Goal: Information Seeking & Learning: Learn about a topic

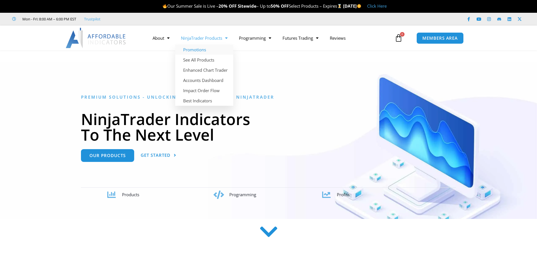
click at [196, 49] on link "Promotions" at bounding box center [204, 49] width 58 height 10
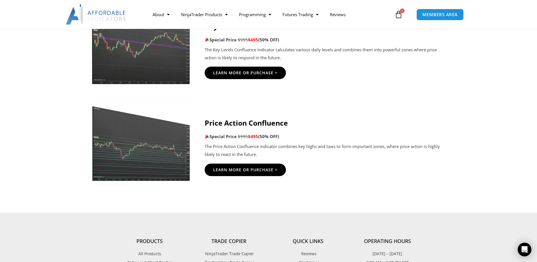
scroll to position [906, 0]
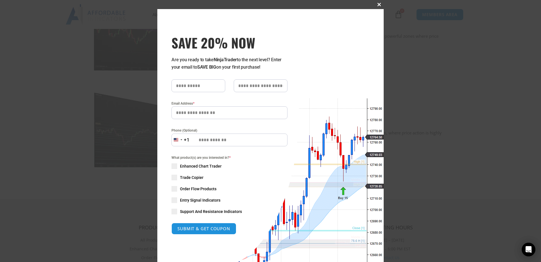
click at [378, 3] on button "Close this module" at bounding box center [379, 4] width 9 height 9
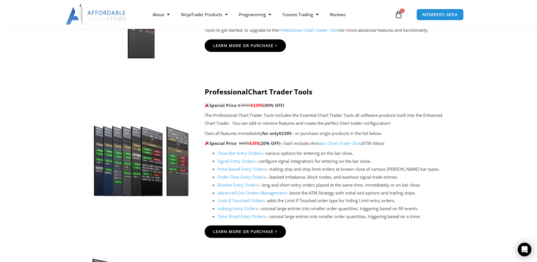
scroll to position [549, 0]
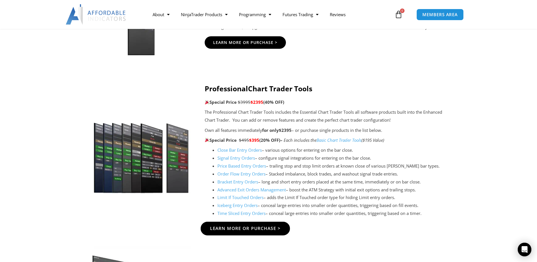
click at [255, 228] on span "Learn More Or Purchase >" at bounding box center [245, 228] width 71 height 4
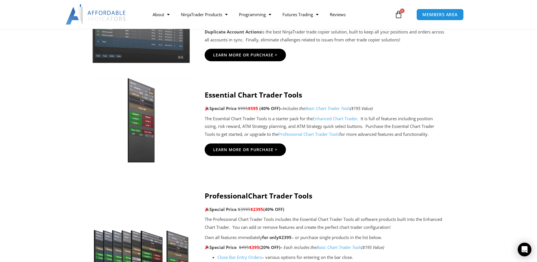
scroll to position [436, 0]
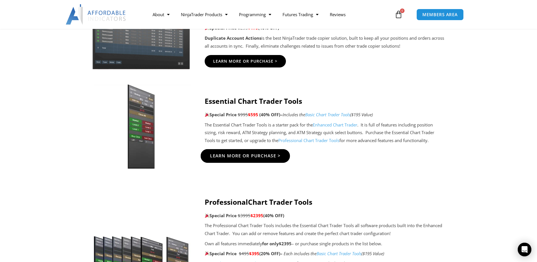
click at [247, 156] on span "Learn More Or Purchase >" at bounding box center [245, 155] width 71 height 4
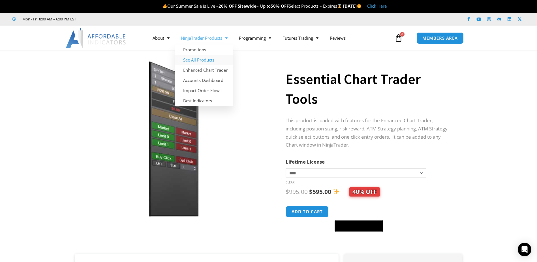
click at [205, 61] on link "See All Products" at bounding box center [204, 60] width 58 height 10
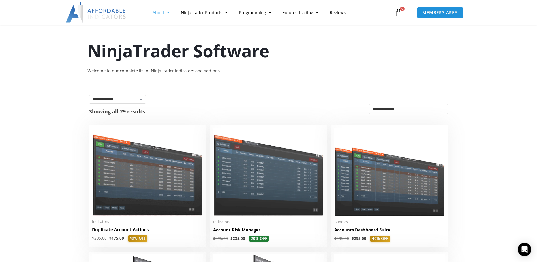
scroll to position [26, 0]
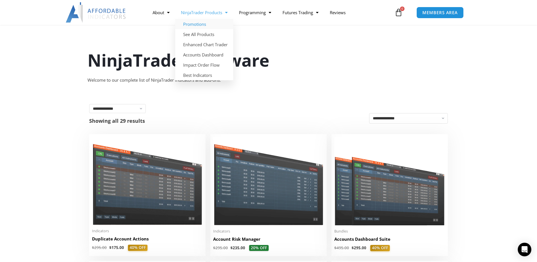
click at [191, 25] on link "Promotions" at bounding box center [204, 24] width 58 height 10
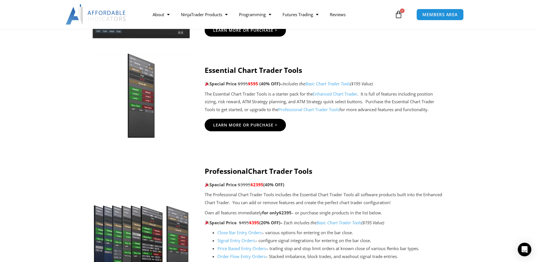
scroll to position [470, 0]
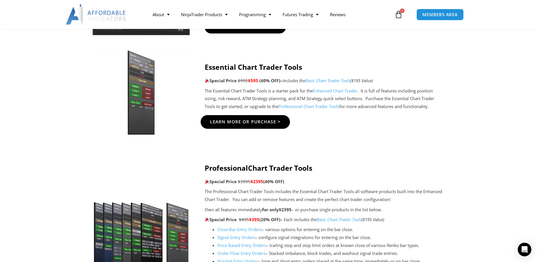
click at [256, 123] on span "Learn More Or Purchase >" at bounding box center [245, 121] width 71 height 4
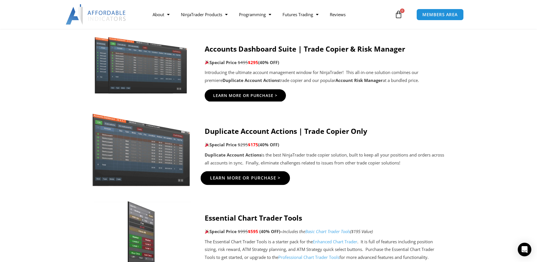
scroll to position [309, 0]
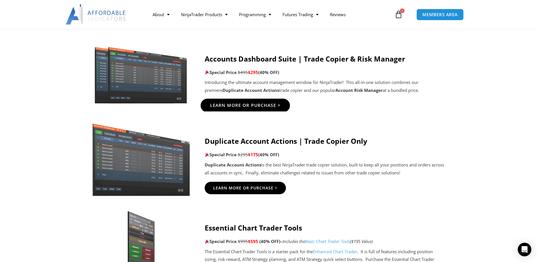
click at [243, 104] on span "Learn More Or Purchase >" at bounding box center [245, 105] width 71 height 4
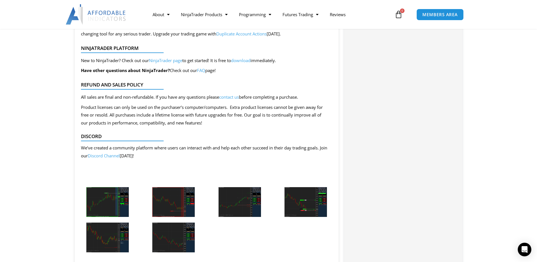
scroll to position [1152, 0]
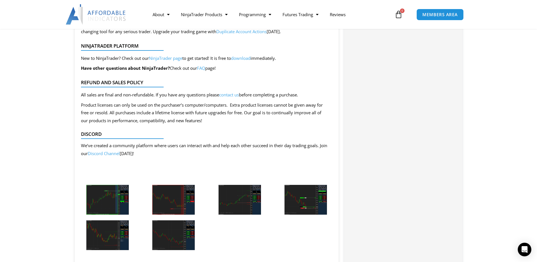
click at [110, 202] on img at bounding box center [107, 200] width 42 height 30
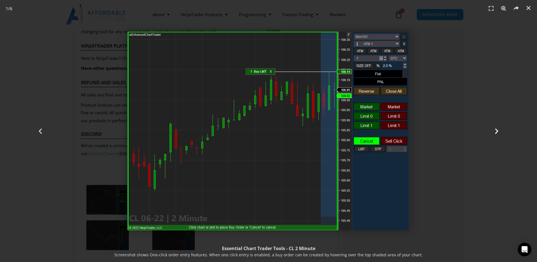
click at [495, 131] on icon "Next slide" at bounding box center [496, 130] width 7 height 7
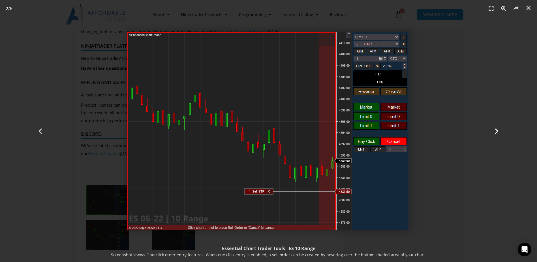
click at [496, 128] on icon "Next slide" at bounding box center [496, 130] width 7 height 7
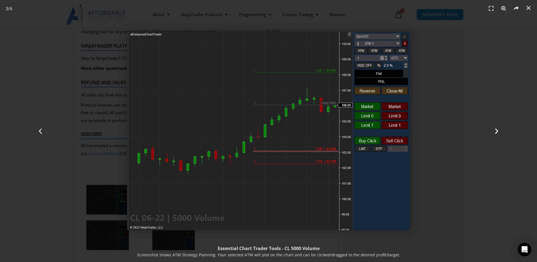
click at [497, 132] on icon "Next slide" at bounding box center [496, 130] width 7 height 7
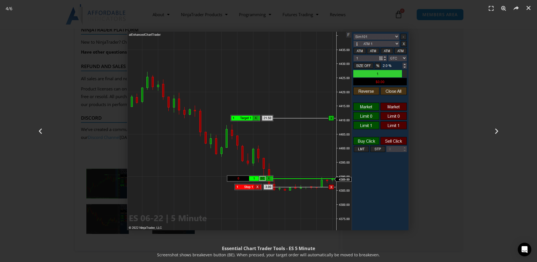
scroll to position [1162, 0]
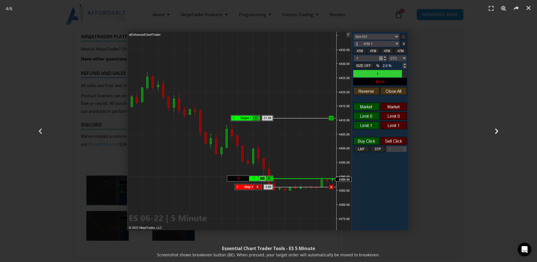
click at [497, 130] on icon "Next slide" at bounding box center [496, 130] width 7 height 7
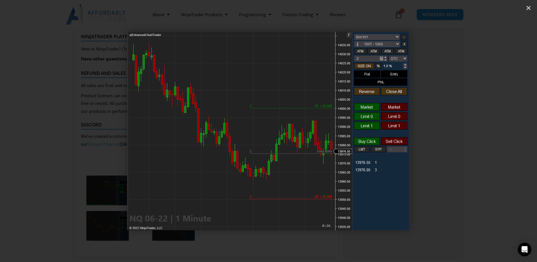
click at [497, 130] on icon "Next slide" at bounding box center [496, 130] width 7 height 7
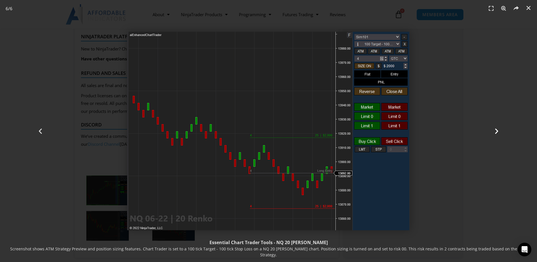
click at [497, 130] on icon "Next slide" at bounding box center [496, 130] width 7 height 7
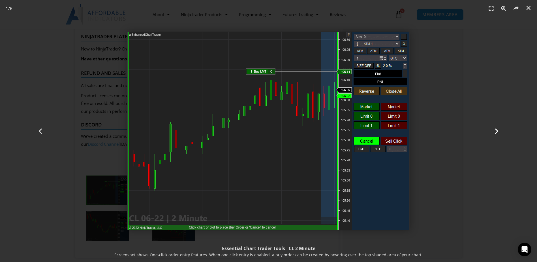
click at [497, 130] on icon "Next slide" at bounding box center [496, 130] width 7 height 7
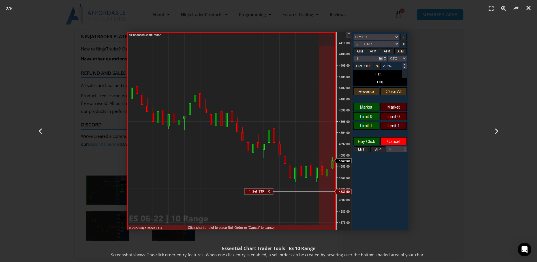
click at [529, 6] on icon "Close (Esc)" at bounding box center [529, 8] width 6 height 6
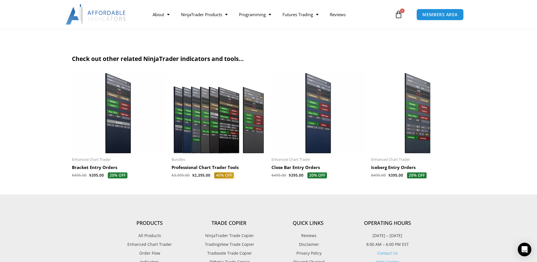
scroll to position [1605, 0]
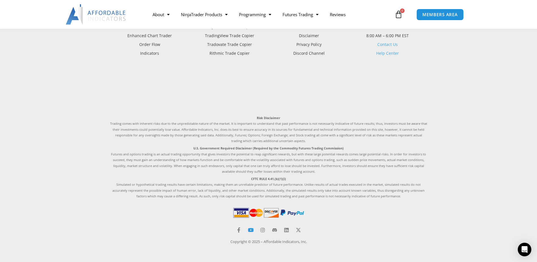
click at [250, 230] on icon at bounding box center [250, 229] width 5 height 5
